Goal: Task Accomplishment & Management: Manage account settings

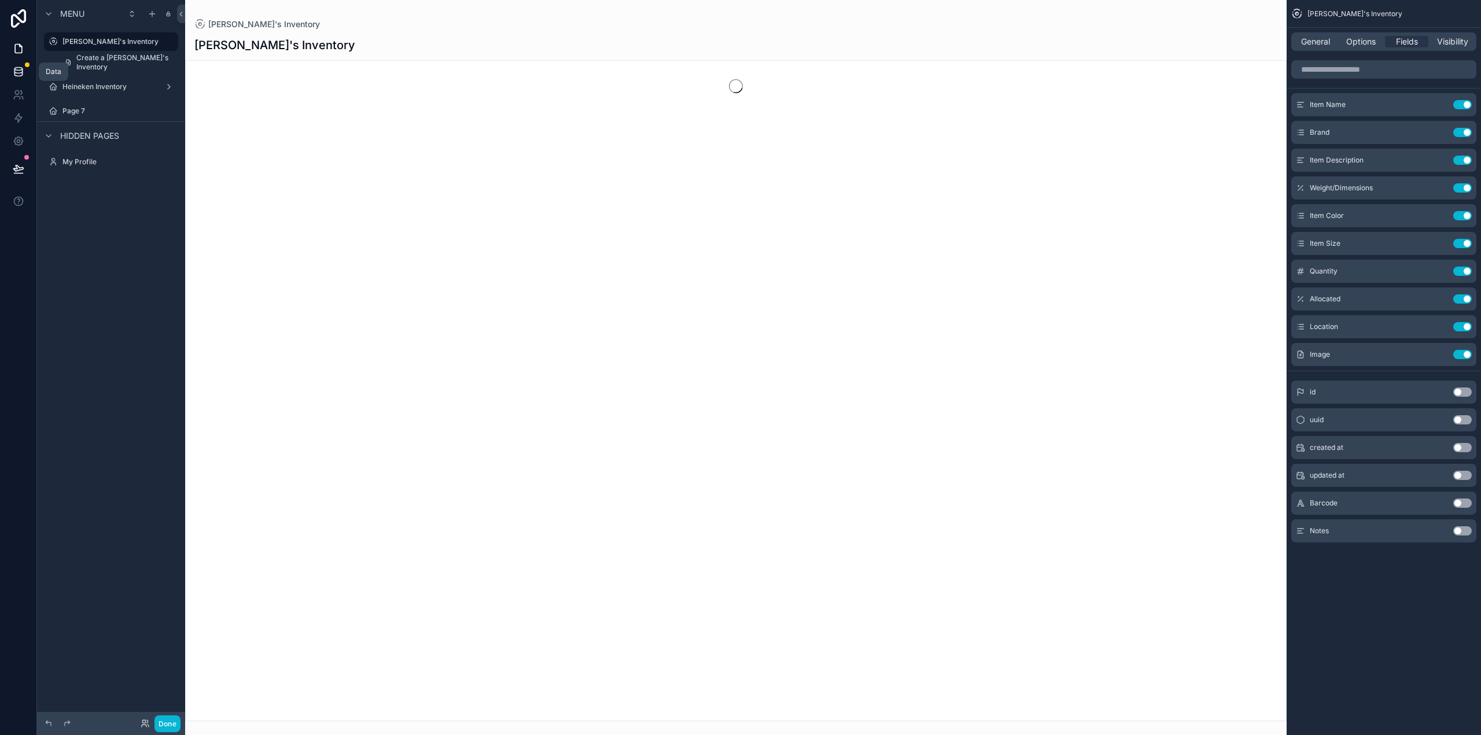
click at [25, 71] on link at bounding box center [18, 71] width 36 height 23
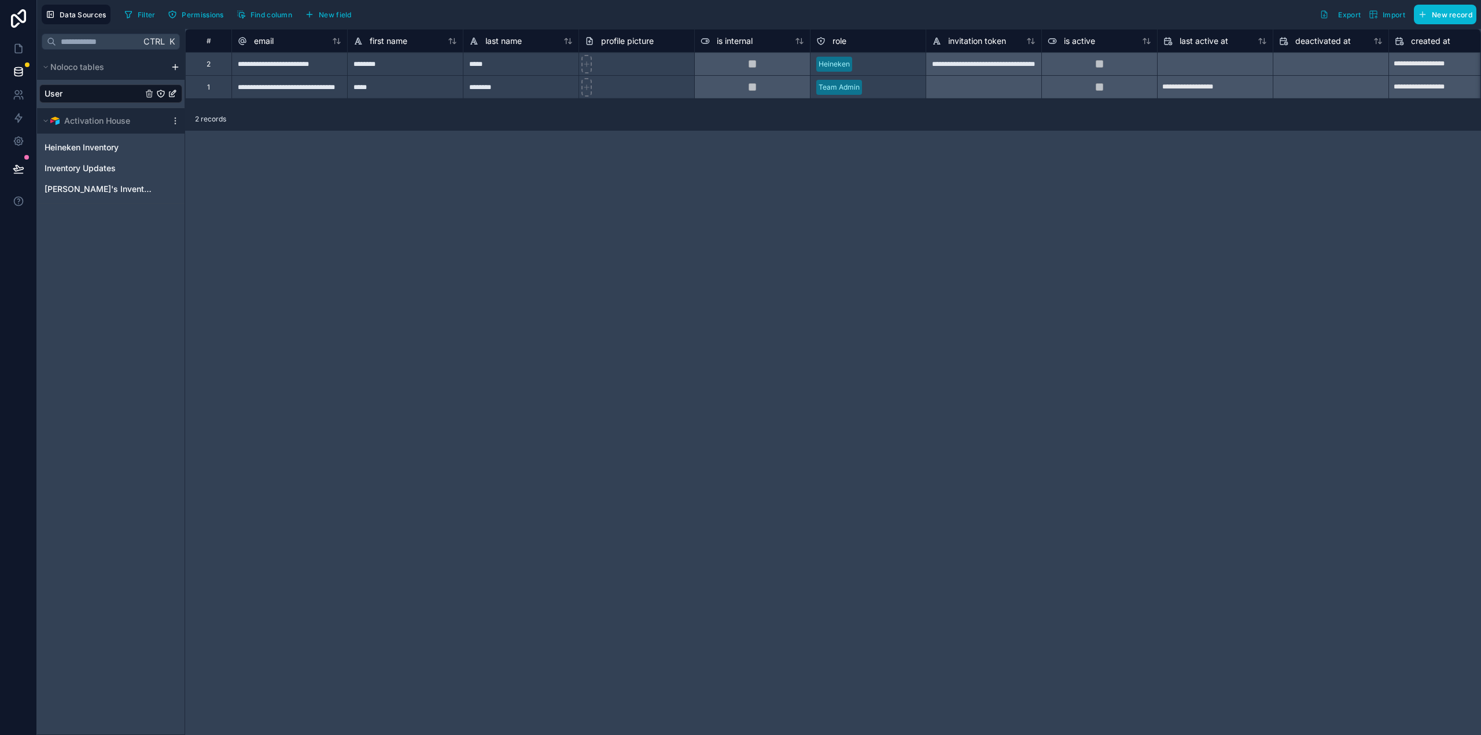
click at [178, 127] on div "Activation House" at bounding box center [111, 120] width 148 height 25
click at [175, 124] on div "Activation House" at bounding box center [111, 120] width 148 height 25
click at [175, 119] on icon "scrollable content" at bounding box center [175, 120] width 9 height 9
click at [220, 225] on span "Delete source" at bounding box center [234, 222] width 83 height 9
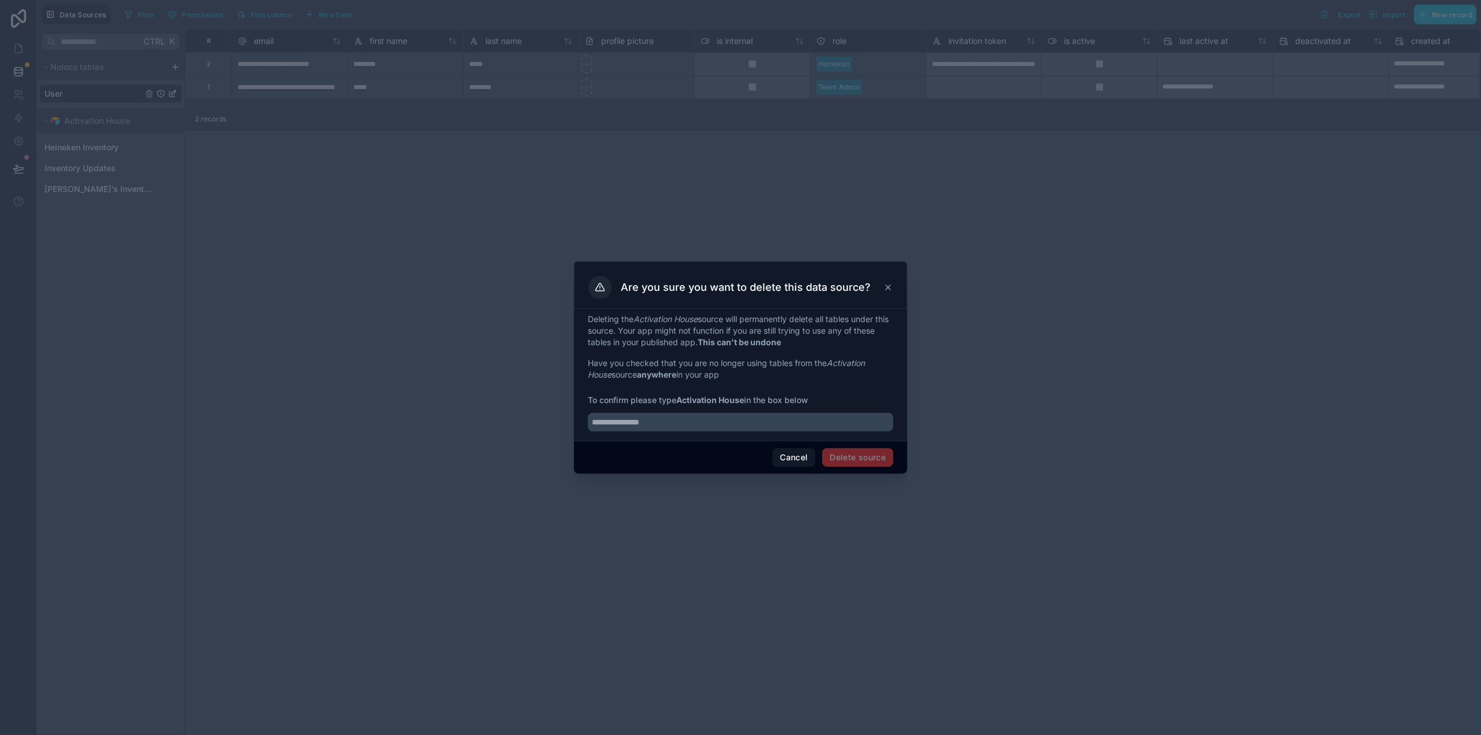
drag, startPoint x: 649, startPoint y: 411, endPoint x: 655, endPoint y: 452, distance: 41.6
click at [651, 414] on div at bounding box center [740, 418] width 305 height 25
click at [669, 404] on span "To confirm please type Activation House in the box below" at bounding box center [740, 401] width 305 height 12
click at [669, 414] on input "text" at bounding box center [740, 422] width 305 height 19
type input "**********"
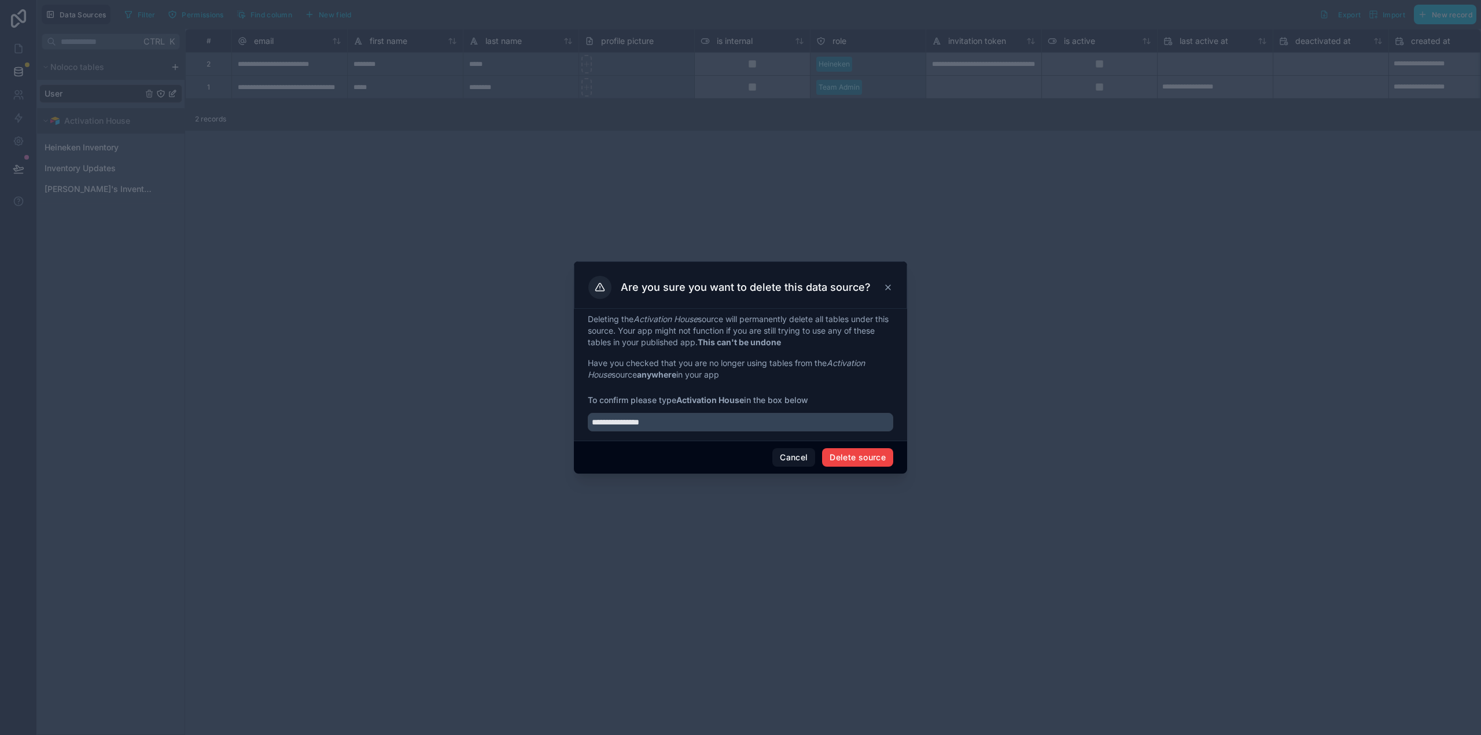
click at [888, 467] on div "Cancel Delete source" at bounding box center [740, 457] width 333 height 33
click at [885, 465] on button "Delete source" at bounding box center [857, 457] width 71 height 19
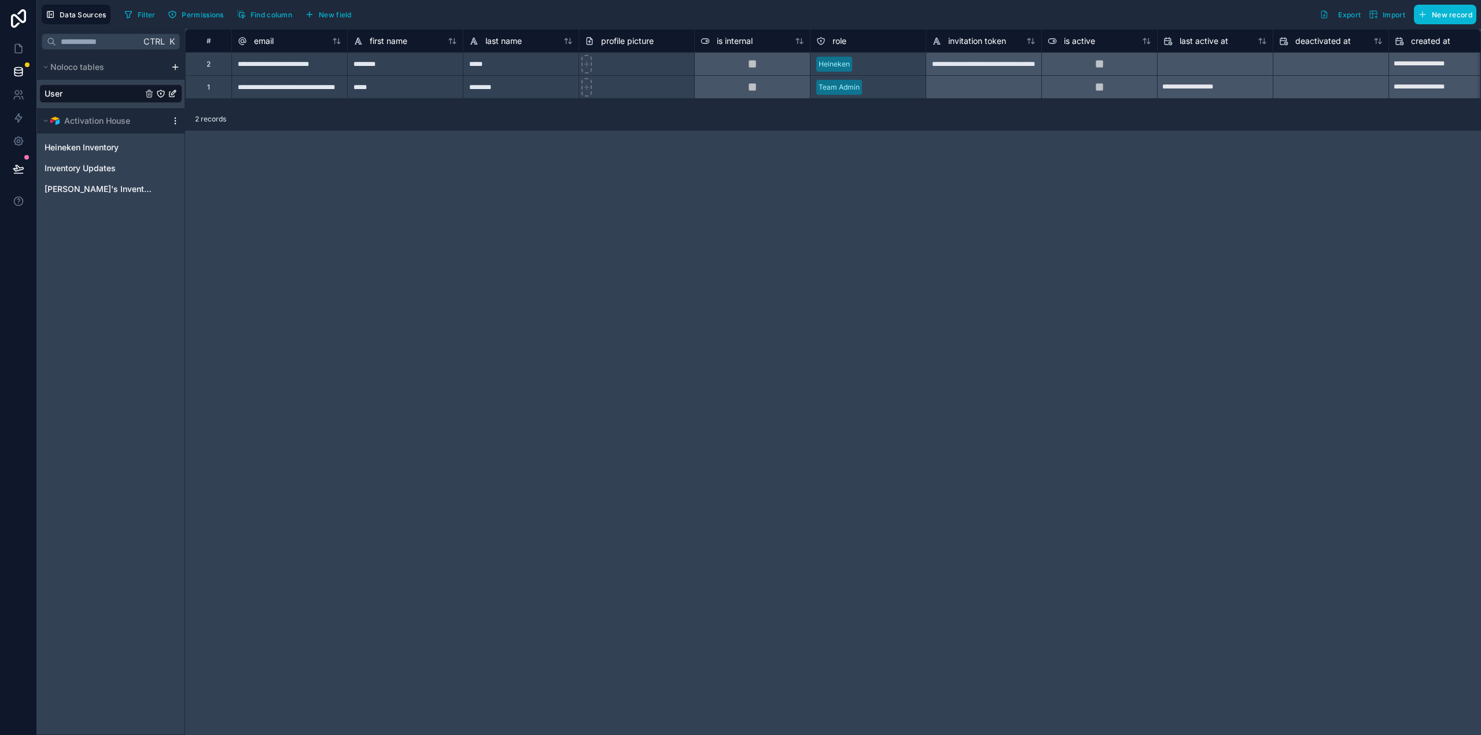
click at [178, 124] on icon "scrollable content" at bounding box center [175, 120] width 9 height 9
click at [193, 215] on button "Delete source" at bounding box center [238, 222] width 139 height 19
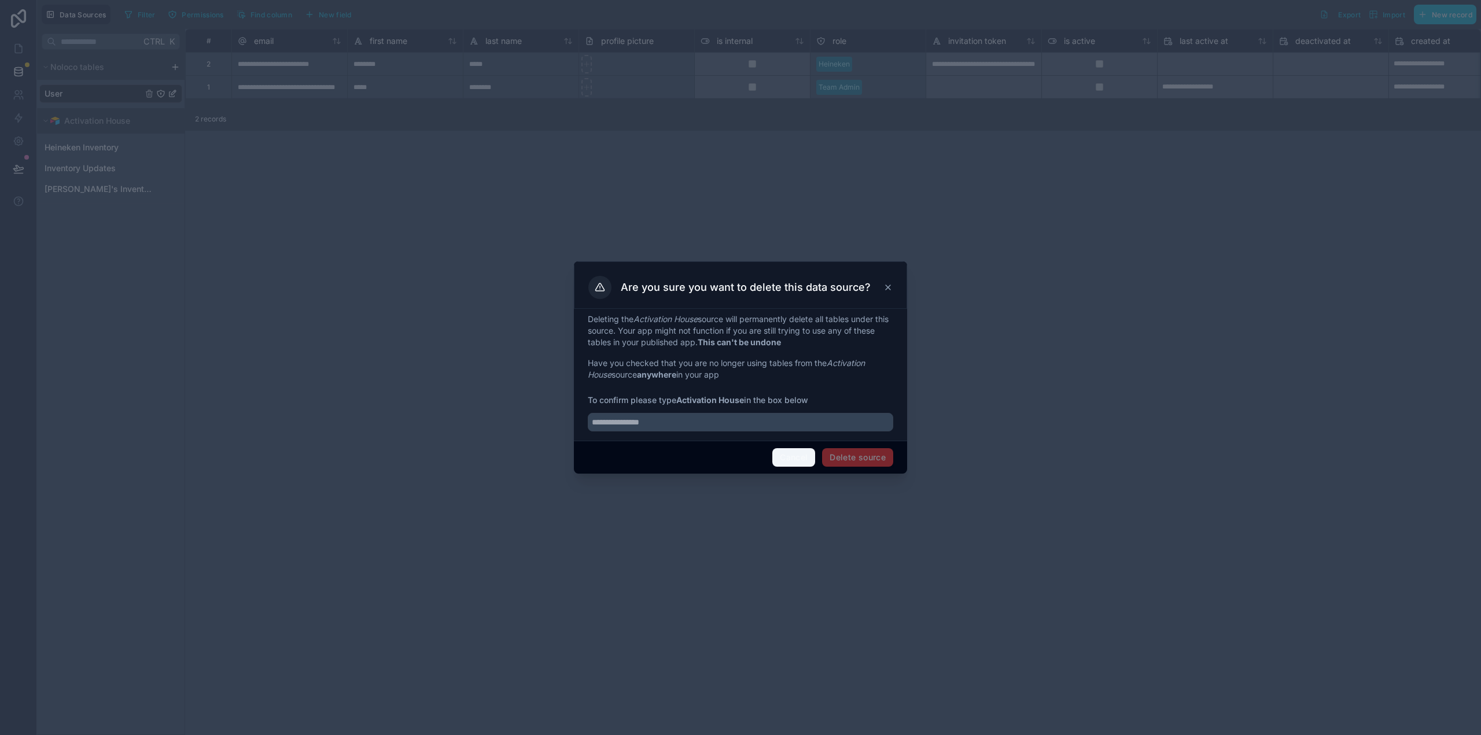
drag, startPoint x: 803, startPoint y: 458, endPoint x: 605, endPoint y: 403, distance: 206.0
click at [802, 459] on button "Cancel" at bounding box center [793, 457] width 43 height 19
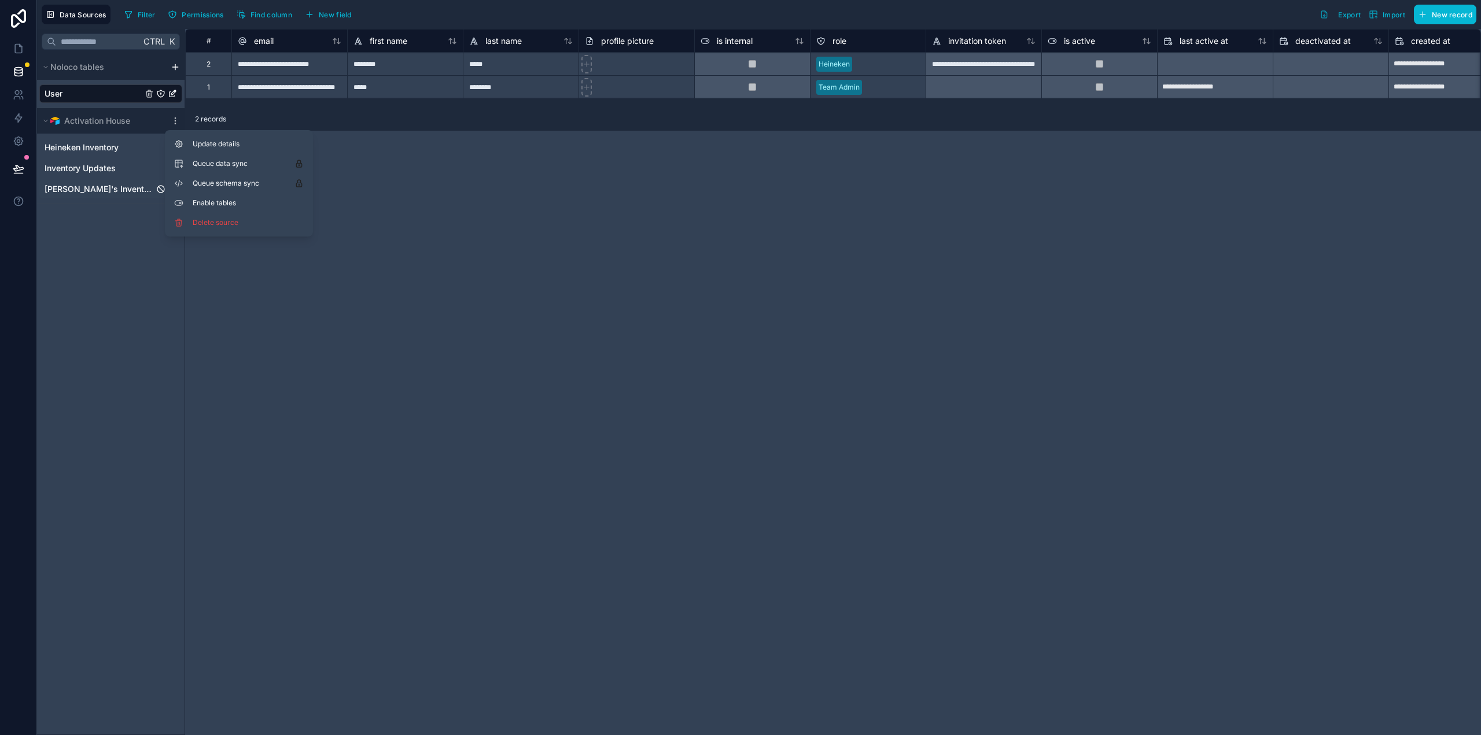
drag, startPoint x: 126, startPoint y: 272, endPoint x: 110, endPoint y: 194, distance: 79.6
click at [125, 266] on div "Ctrl K Noloco tables User Activation House Heineken Inventory Inventory Updates…" at bounding box center [111, 382] width 148 height 706
click at [168, 68] on div "scrollable content" at bounding box center [175, 66] width 14 height 9
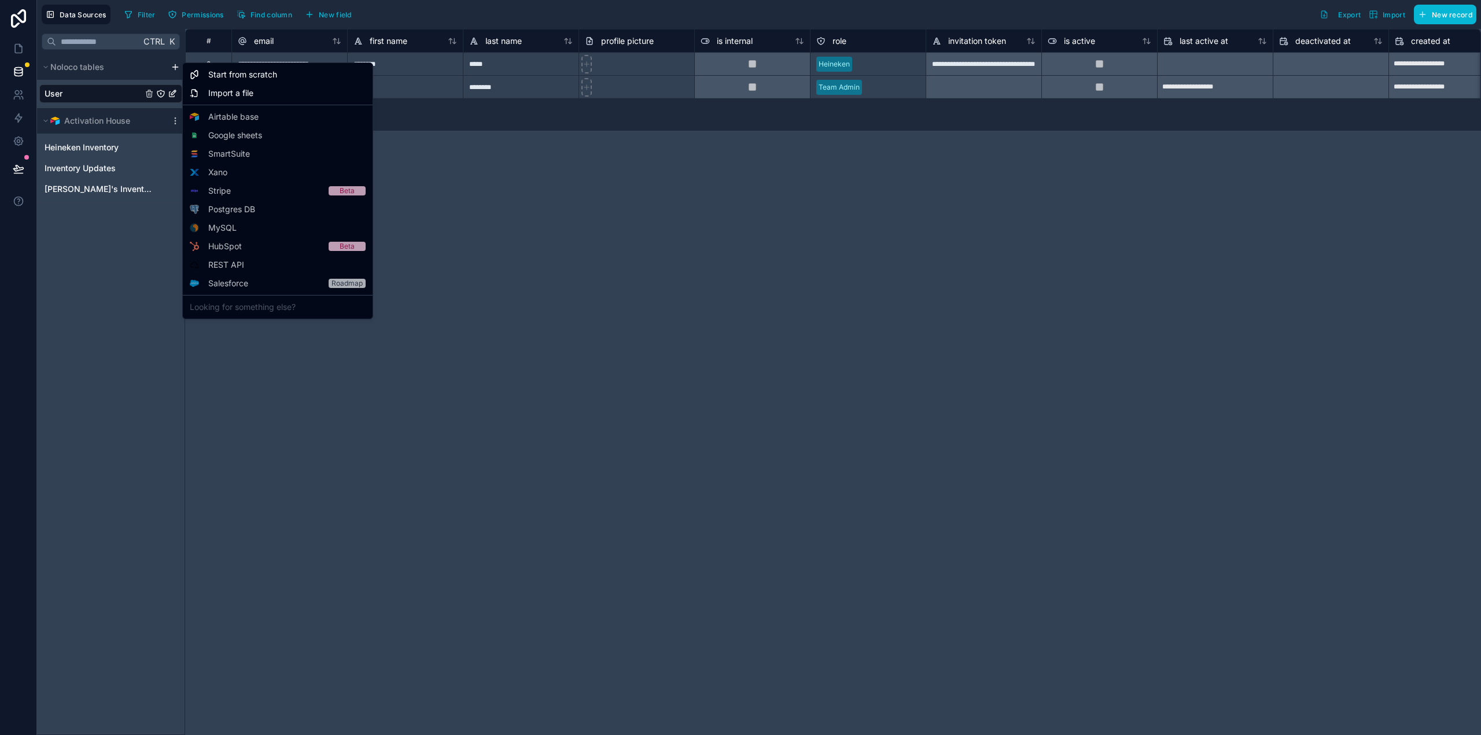
click at [176, 68] on html "**********" at bounding box center [740, 367] width 1481 height 735
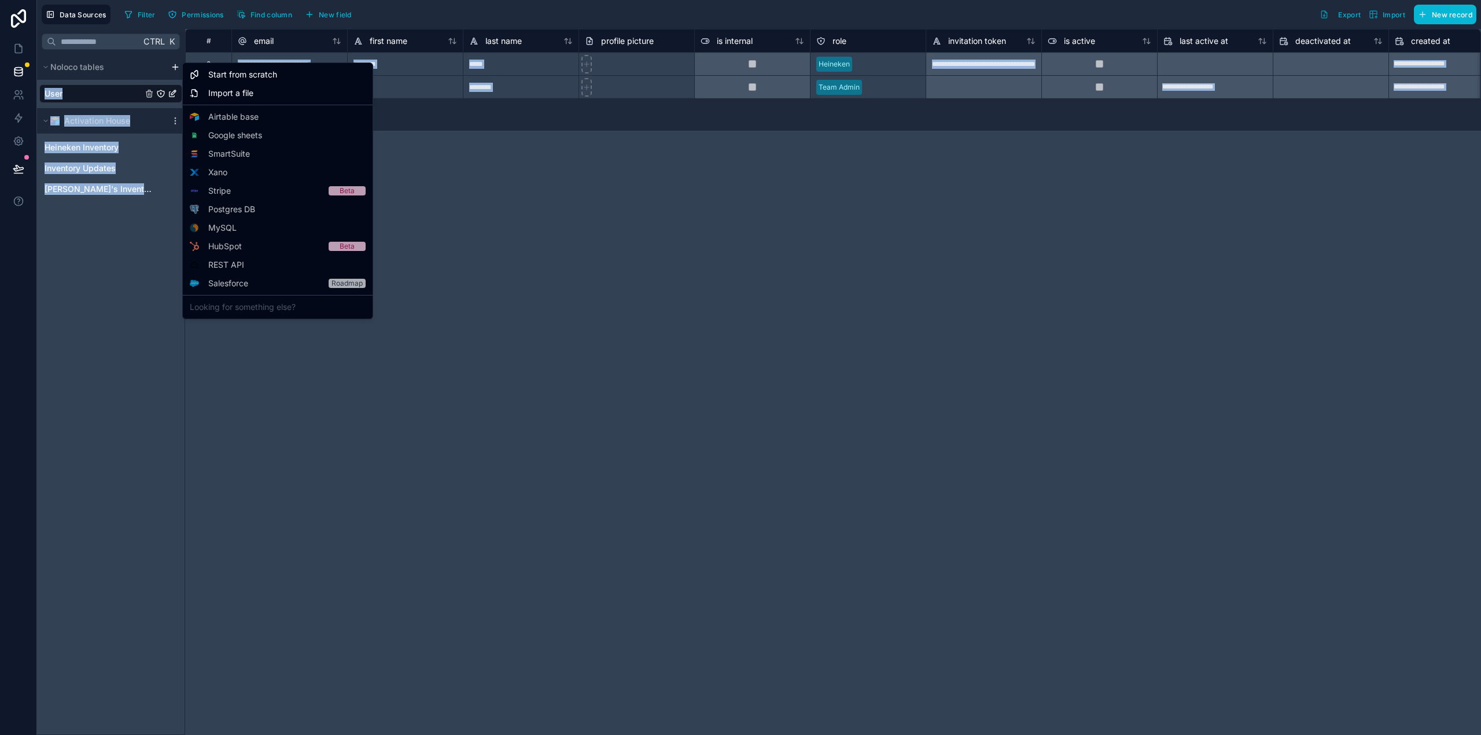
click at [176, 67] on html "**********" at bounding box center [740, 367] width 1481 height 735
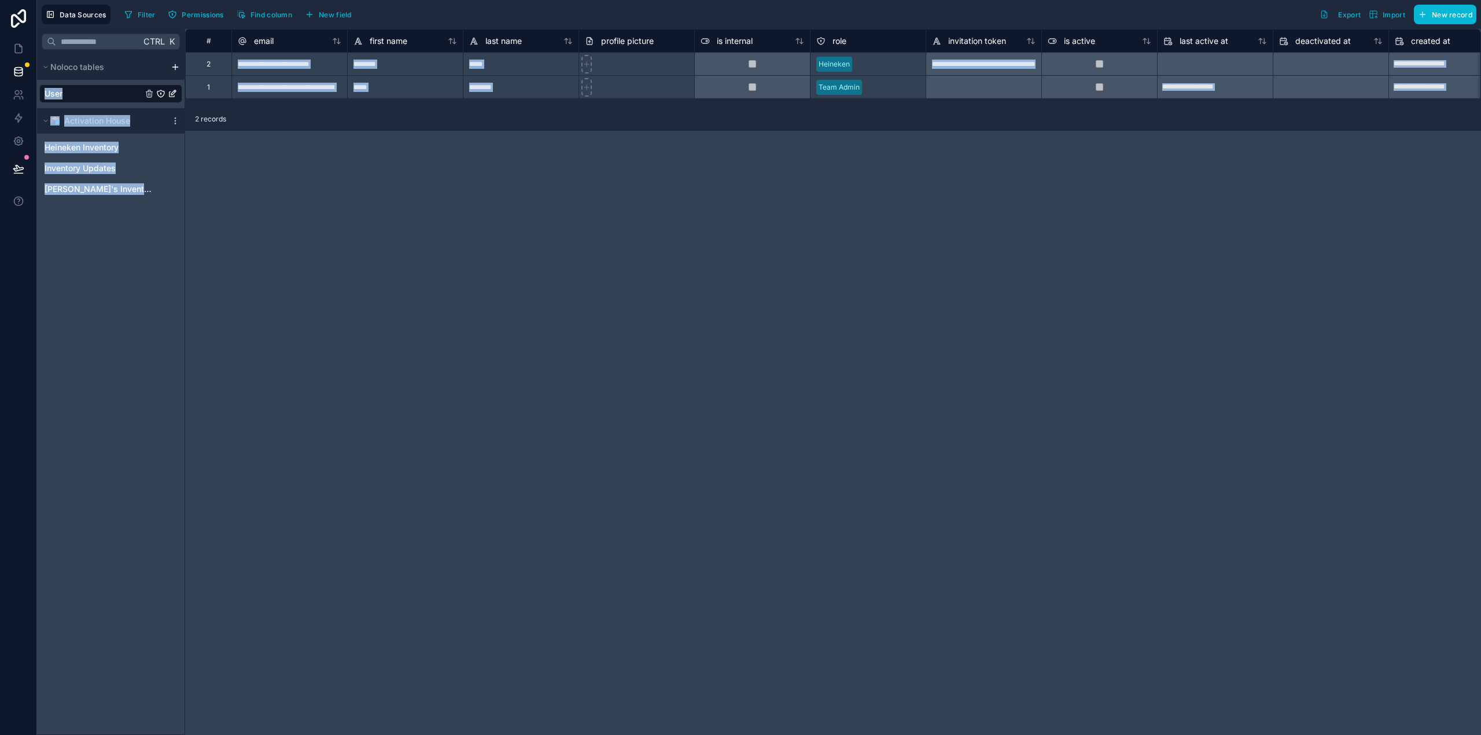
click at [176, 67] on html "**********" at bounding box center [740, 367] width 1481 height 735
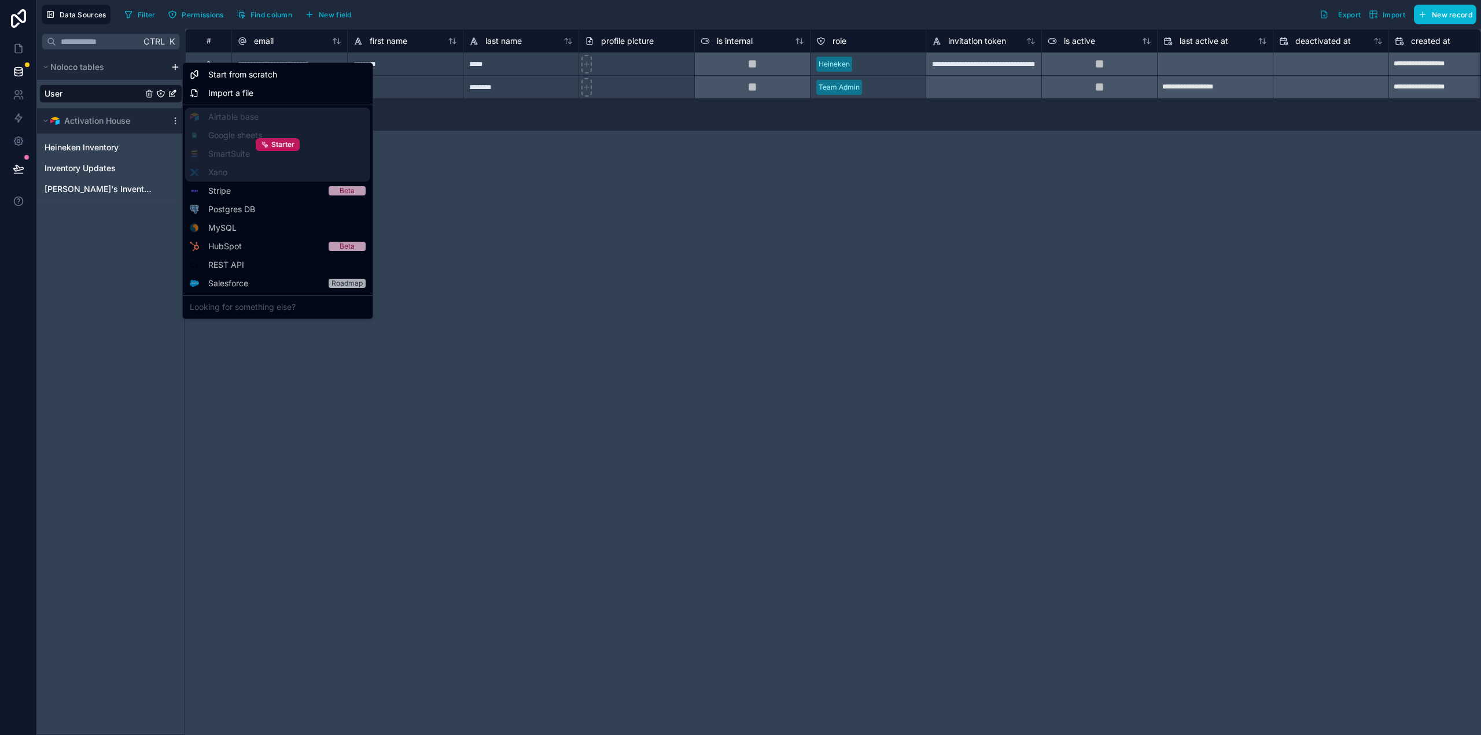
click at [232, 169] on div "Starter" at bounding box center [277, 145] width 185 height 74
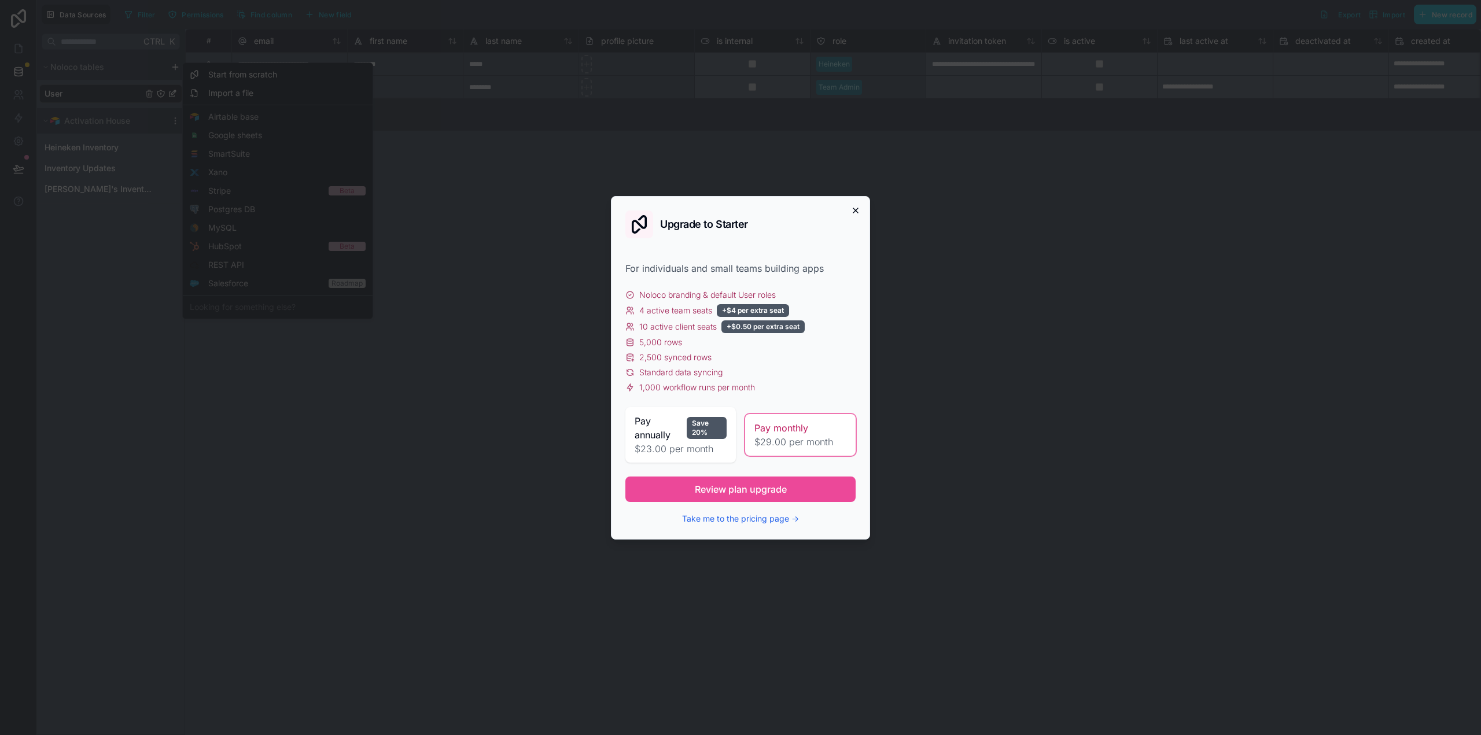
click at [860, 207] on icon "button" at bounding box center [855, 210] width 9 height 9
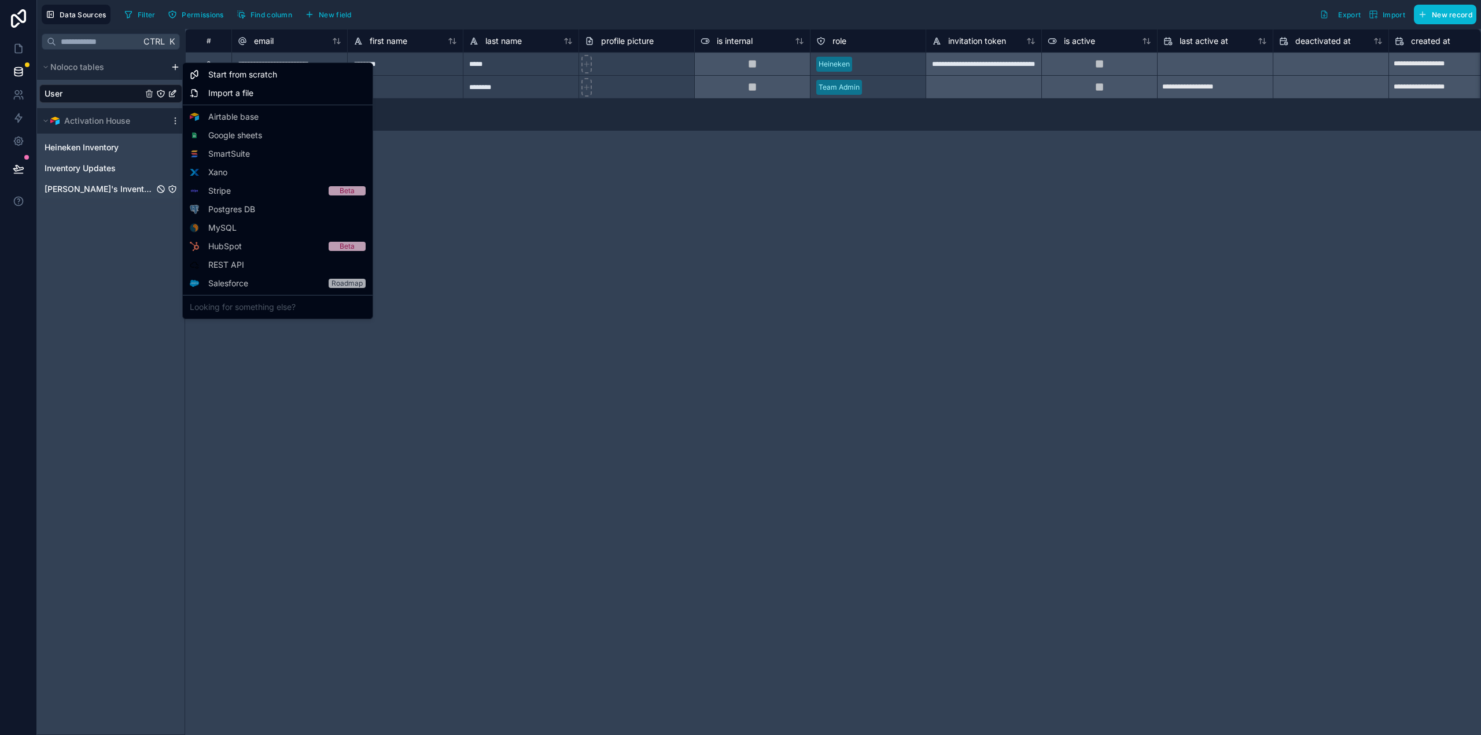
drag, startPoint x: 109, startPoint y: 260, endPoint x: 141, endPoint y: 194, distance: 74.0
click at [109, 257] on html "**********" at bounding box center [740, 367] width 1481 height 735
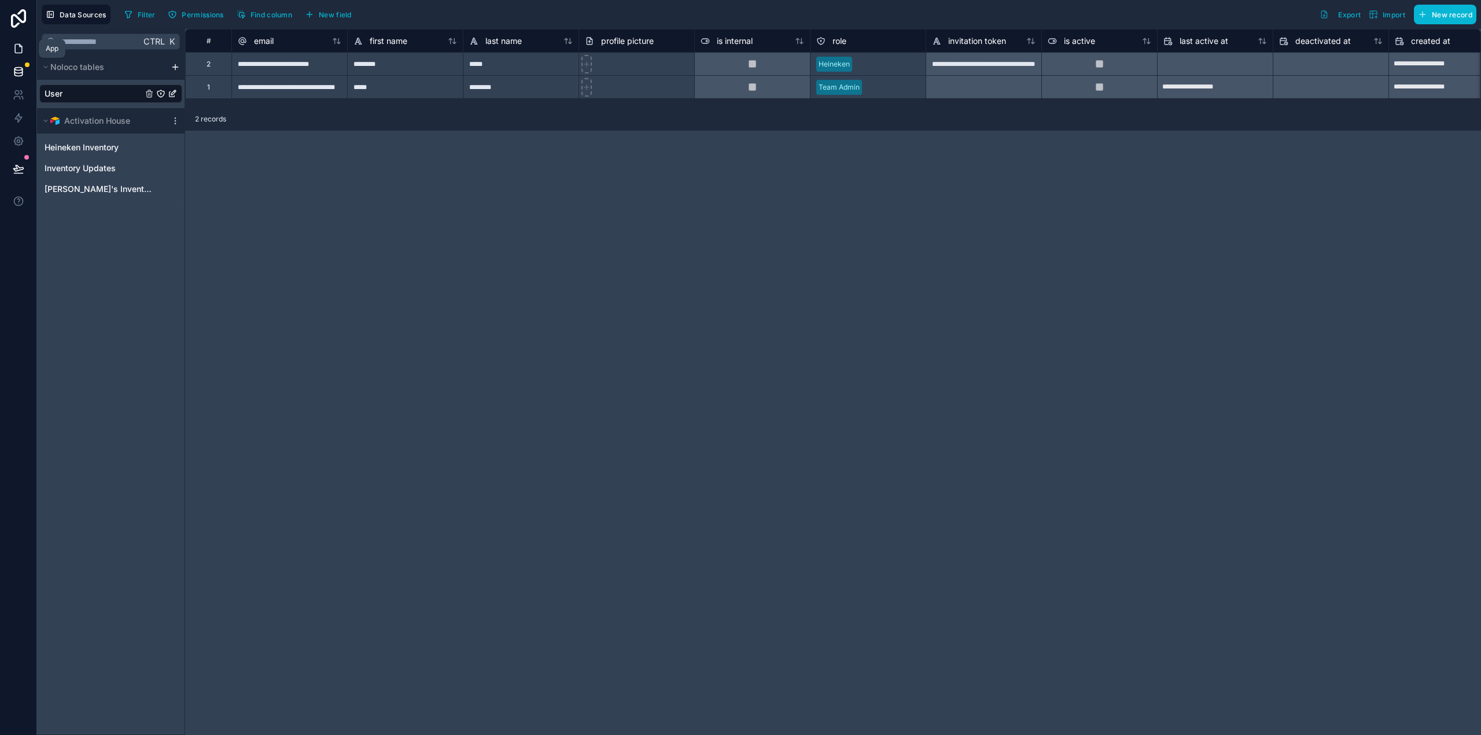
click at [17, 42] on link at bounding box center [18, 48] width 36 height 23
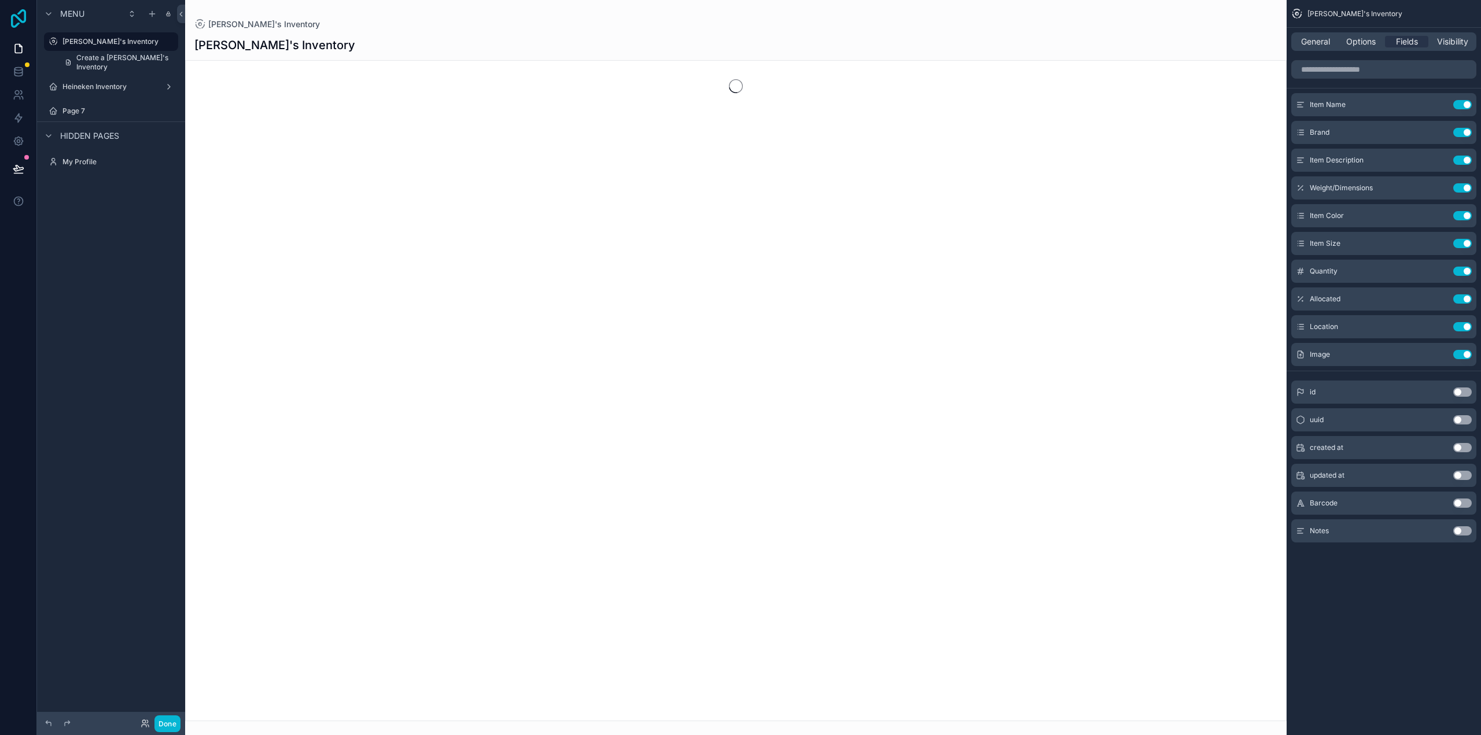
click at [29, 10] on icon at bounding box center [18, 18] width 23 height 19
